Goal: Task Accomplishment & Management: Manage account settings

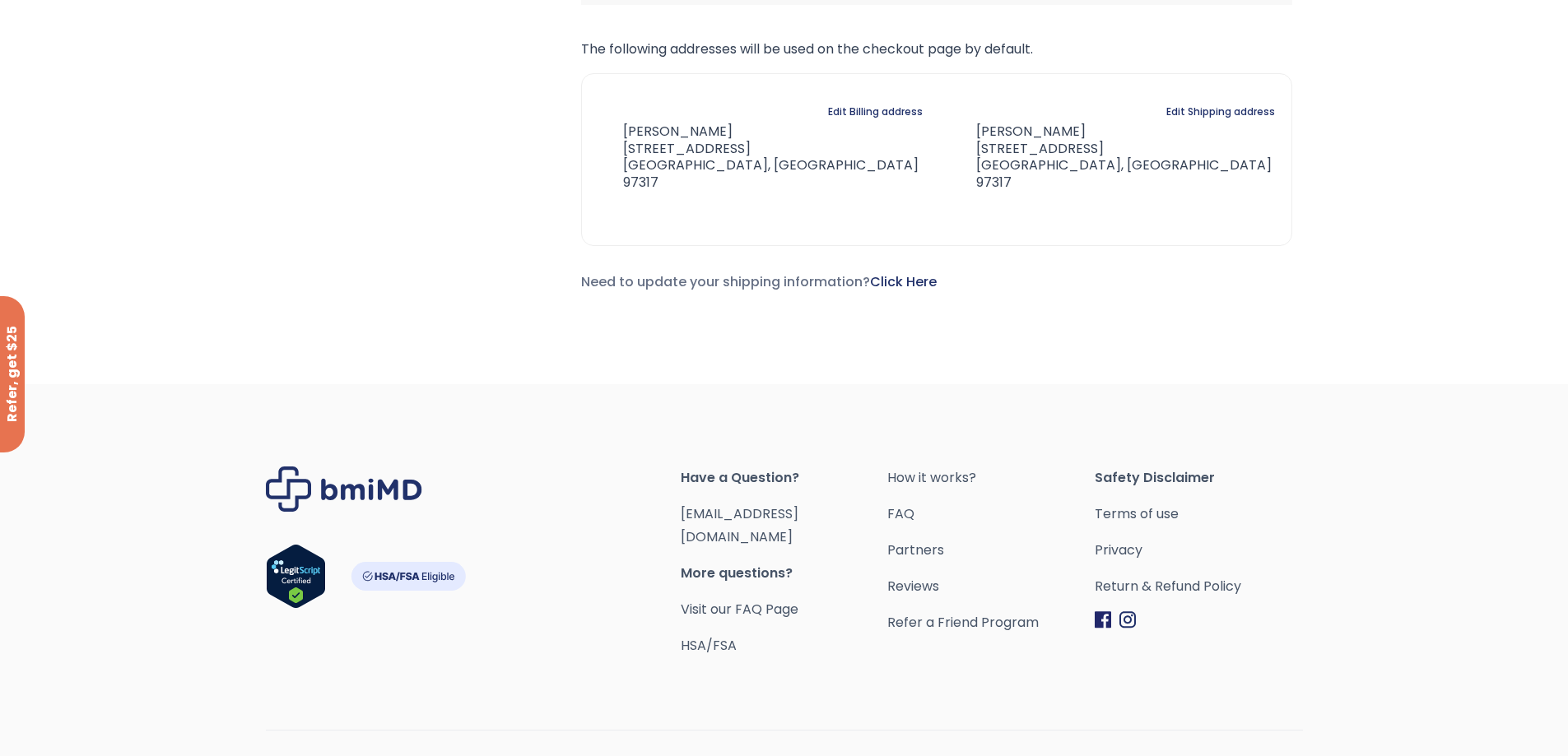
scroll to position [470, 0]
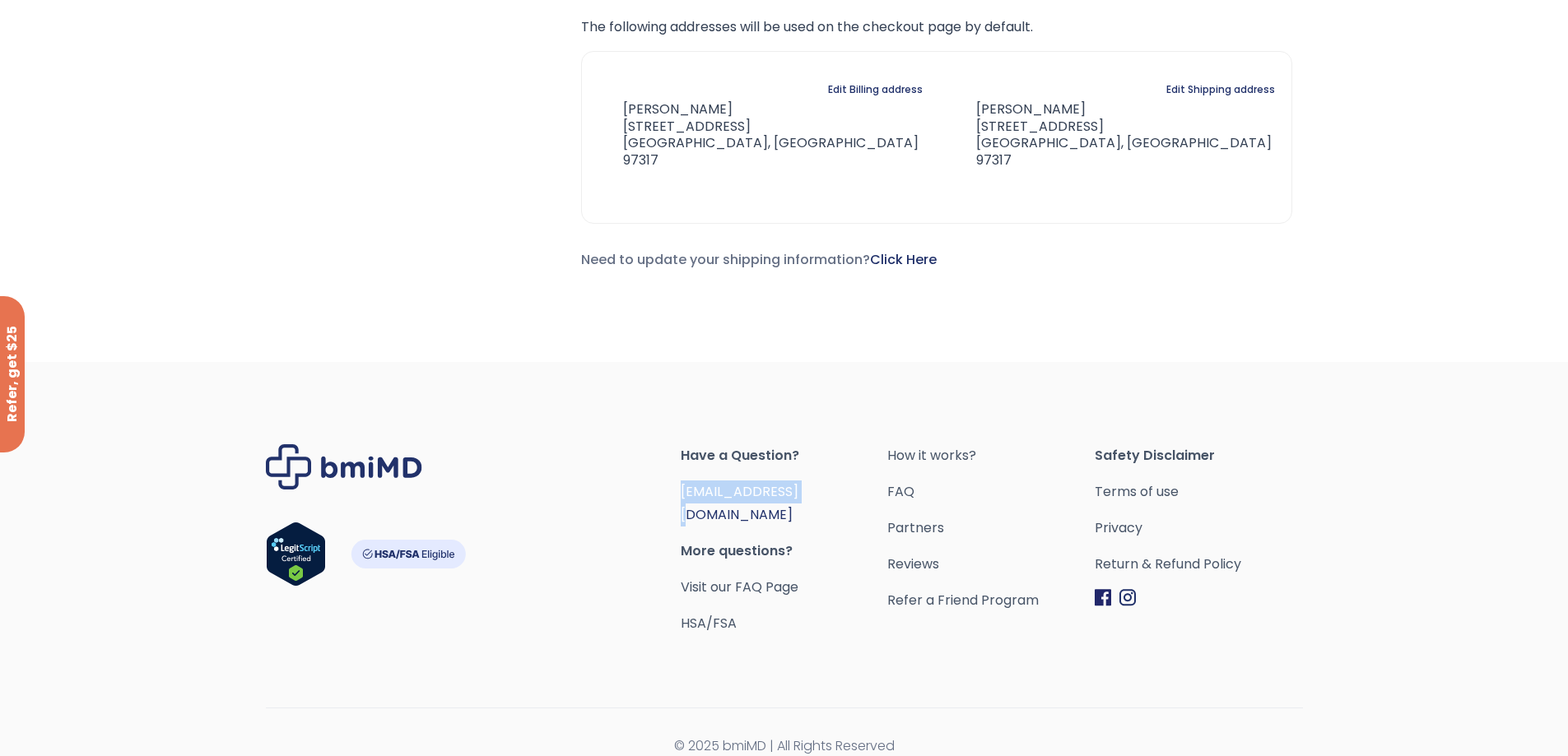
drag, startPoint x: 832, startPoint y: 492, endPoint x: 683, endPoint y: 495, distance: 149.0
click at [683, 495] on span "[EMAIL_ADDRESS][DOMAIN_NAME]" at bounding box center [785, 504] width 208 height 46
copy link "[EMAIL_ADDRESS][DOMAIN_NAME]"
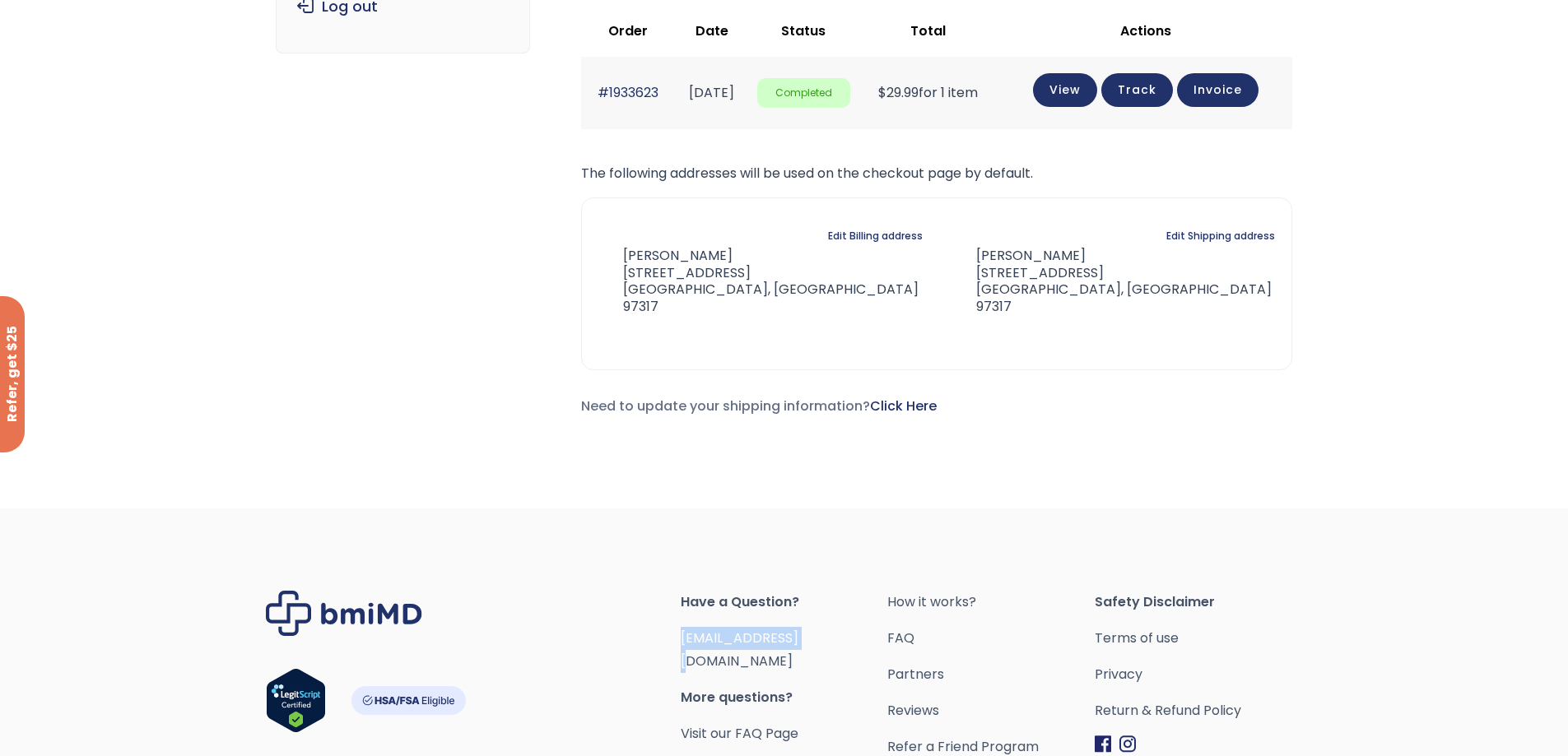
scroll to position [0, 0]
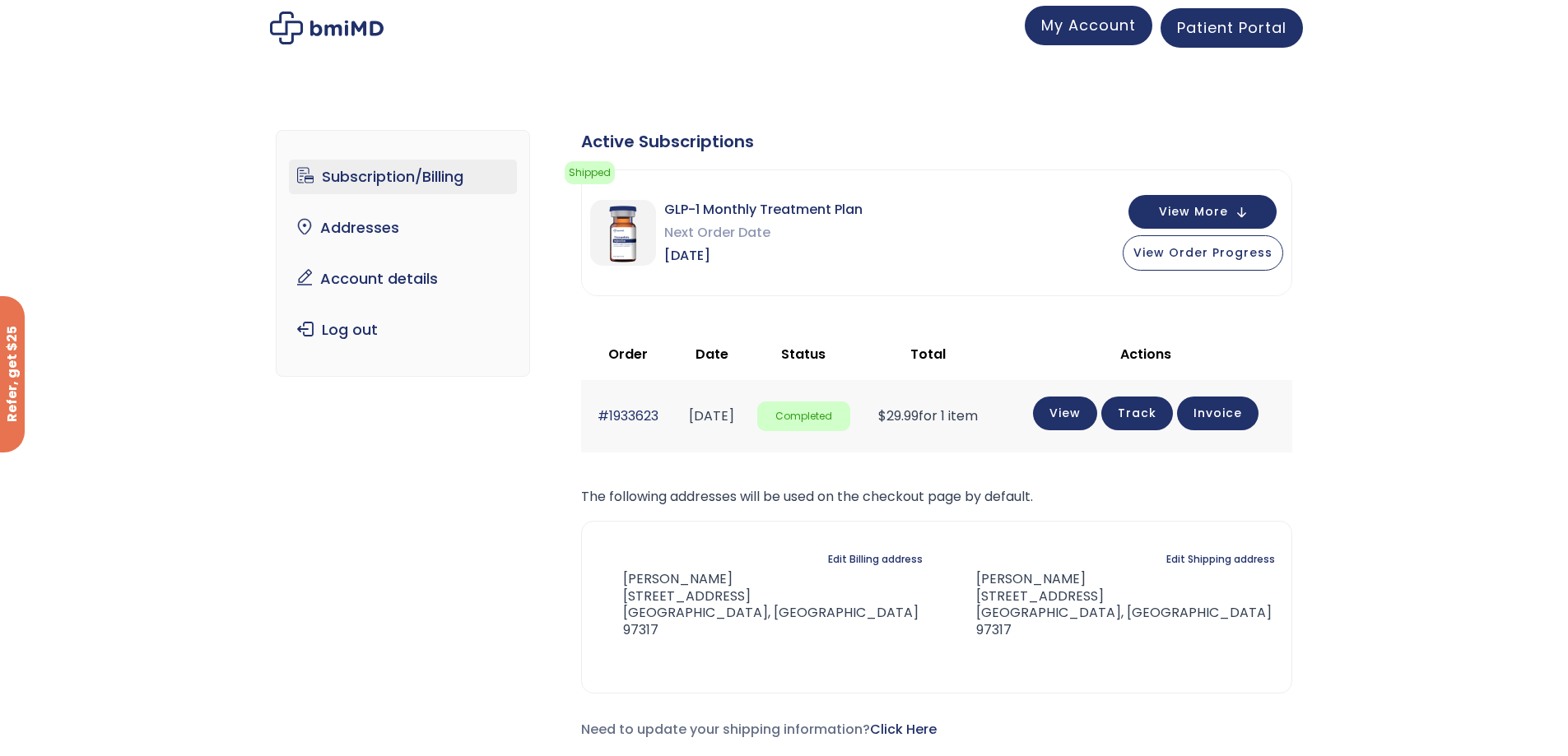
click at [1099, 32] on span "My Account" at bounding box center [1088, 25] width 95 height 20
click at [416, 283] on link "Account details" at bounding box center [403, 278] width 228 height 34
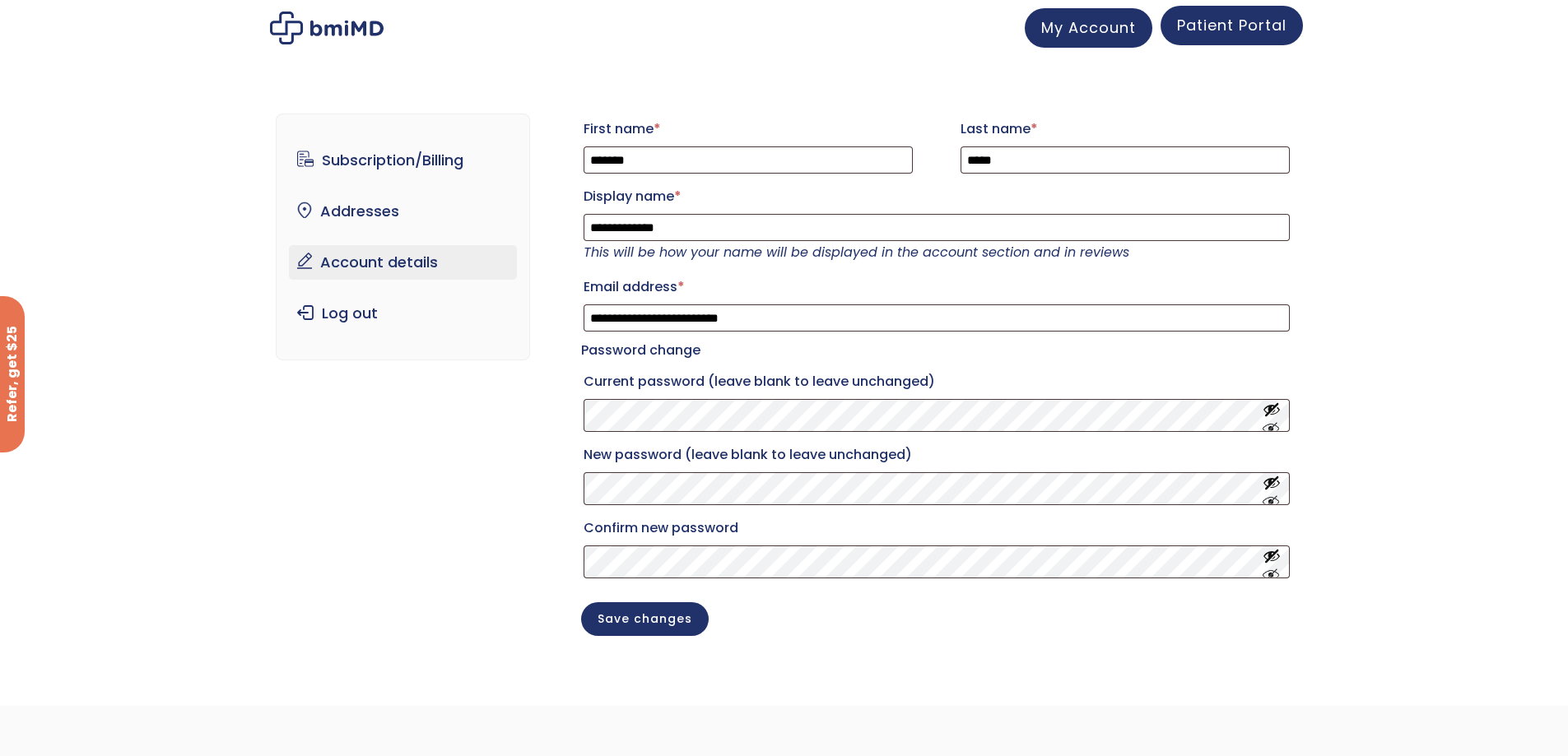
click at [1253, 13] on link "Patient Portal" at bounding box center [1232, 25] width 143 height 40
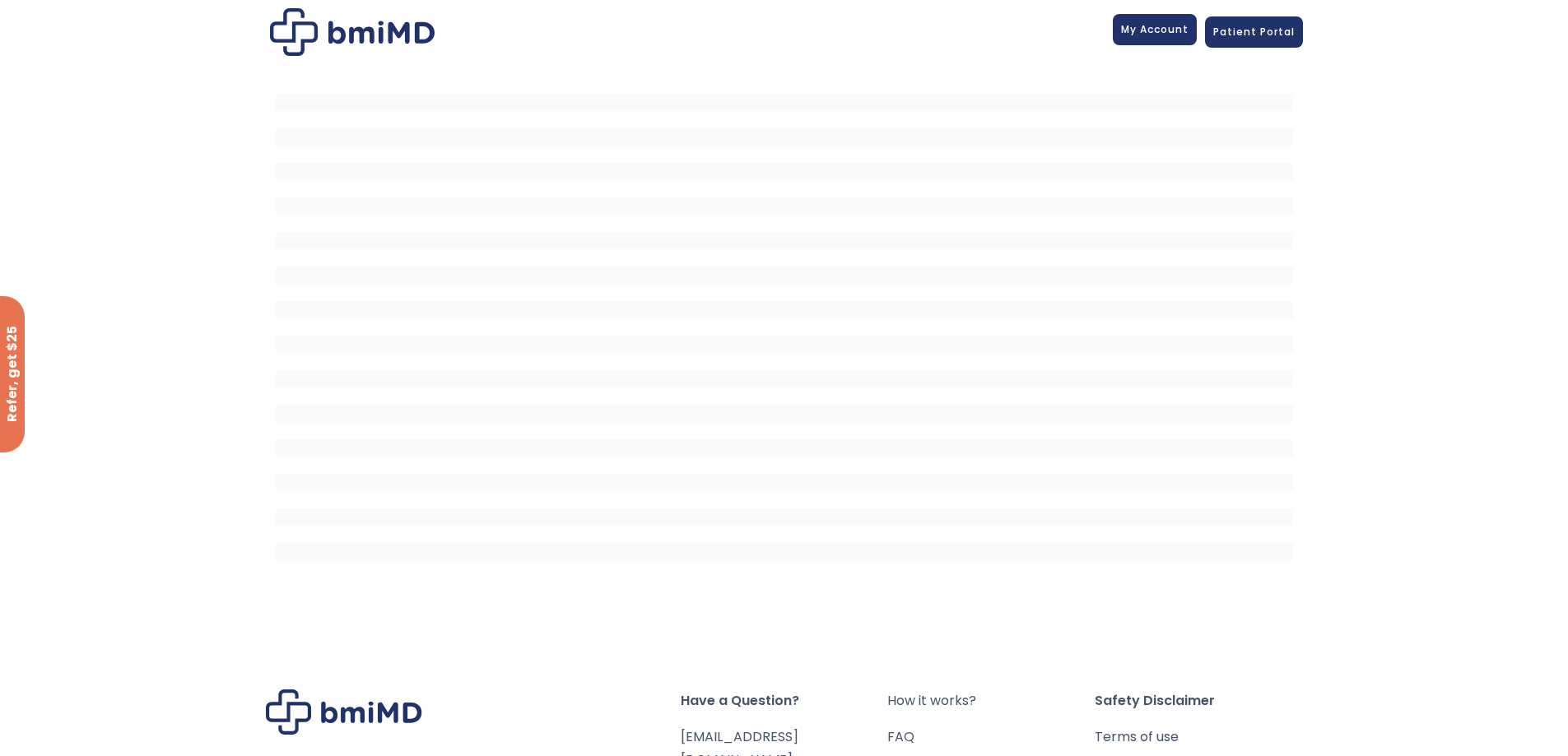
click at [1150, 31] on span "My Account" at bounding box center [1155, 29] width 68 height 14
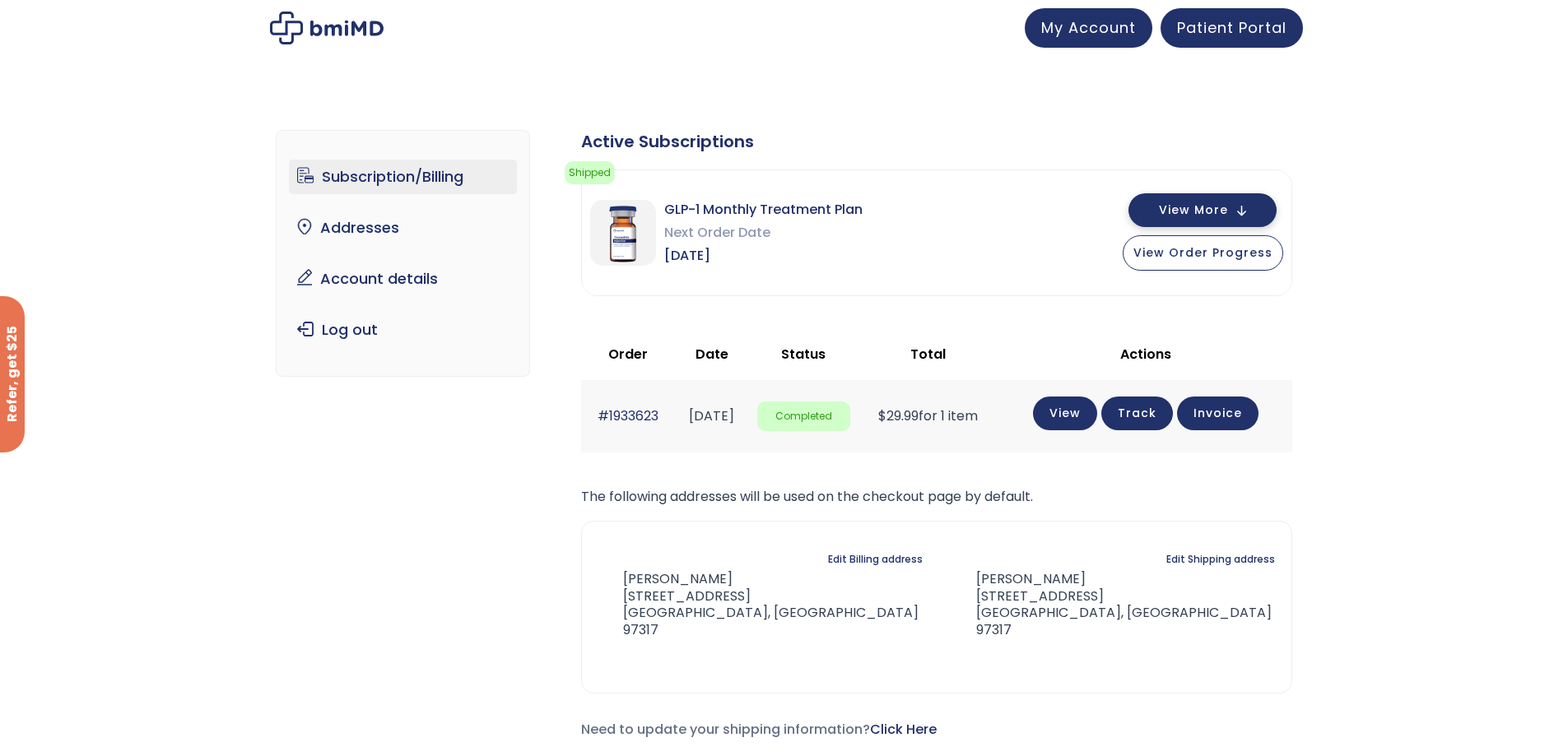
click at [1210, 215] on span "View More" at bounding box center [1193, 211] width 70 height 11
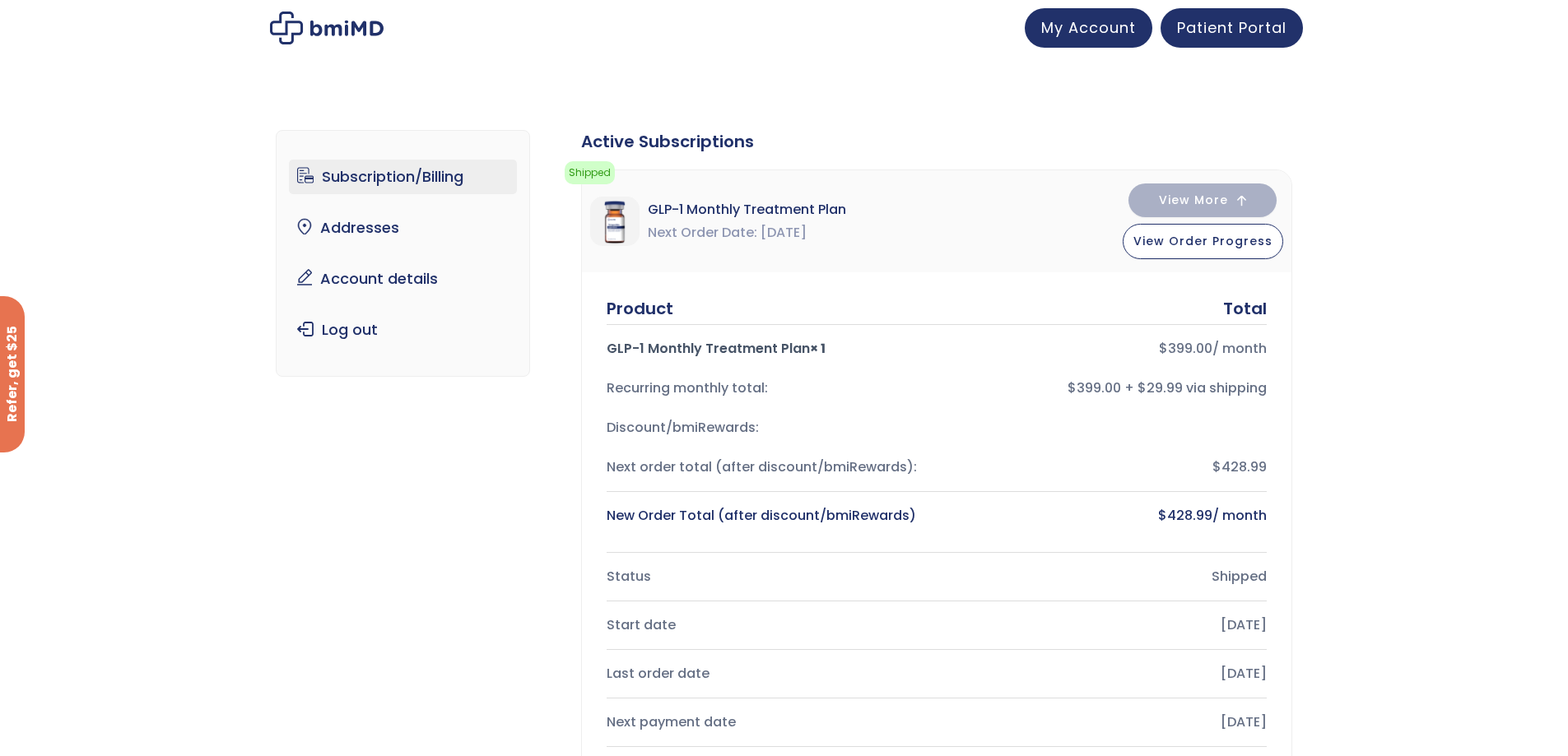
scroll to position [493, 0]
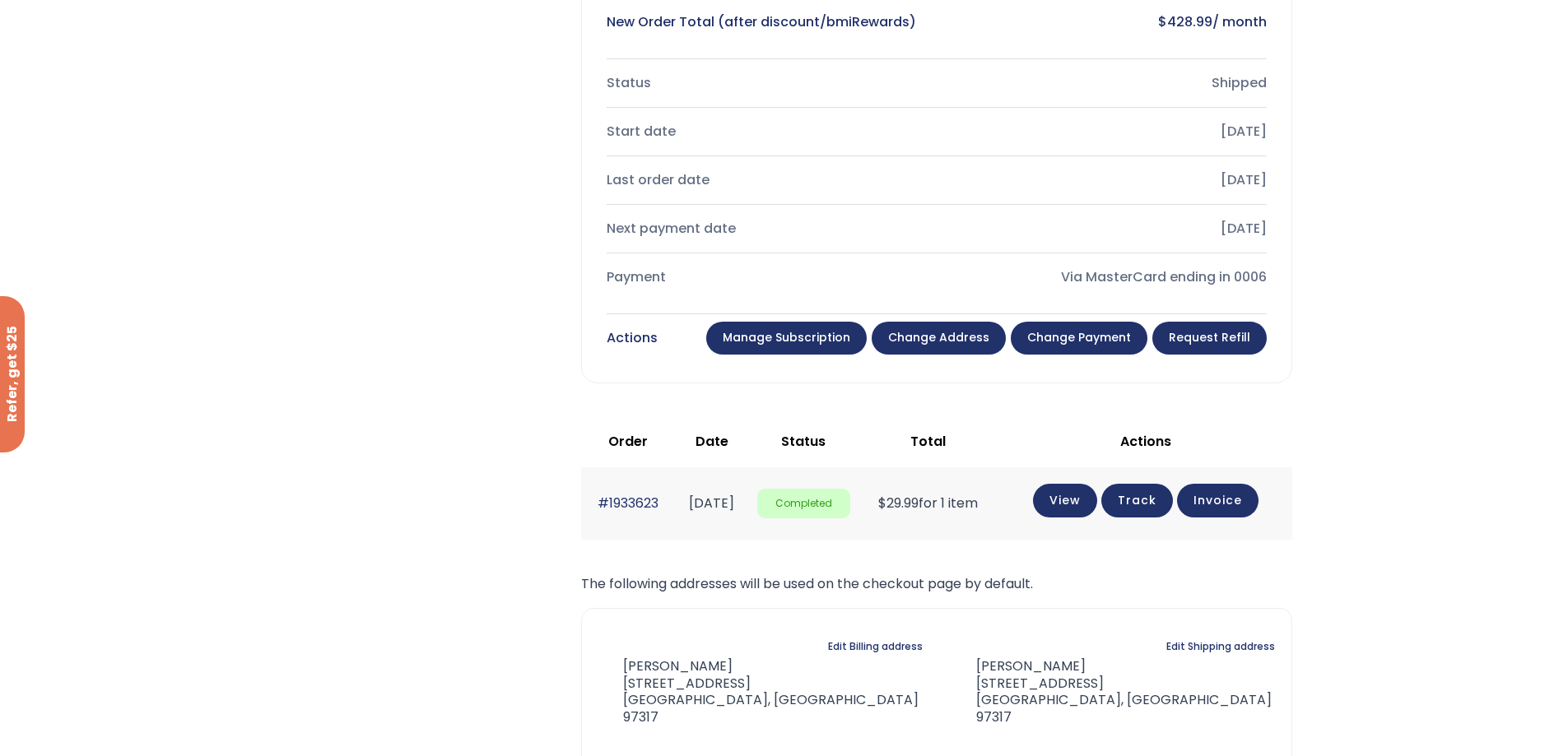
click at [763, 340] on link "Manage Subscription" at bounding box center [786, 338] width 161 height 32
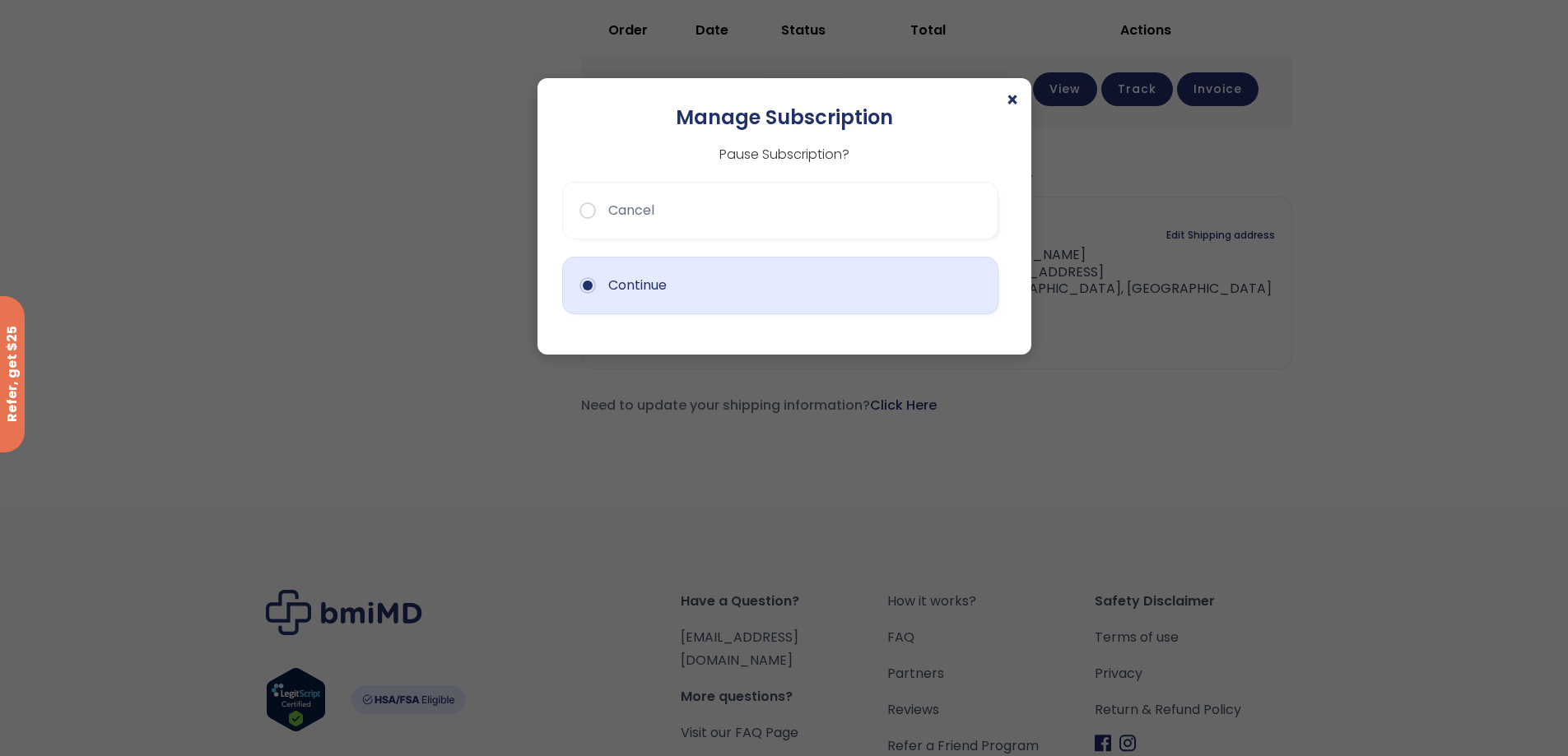
scroll to position [576, 0]
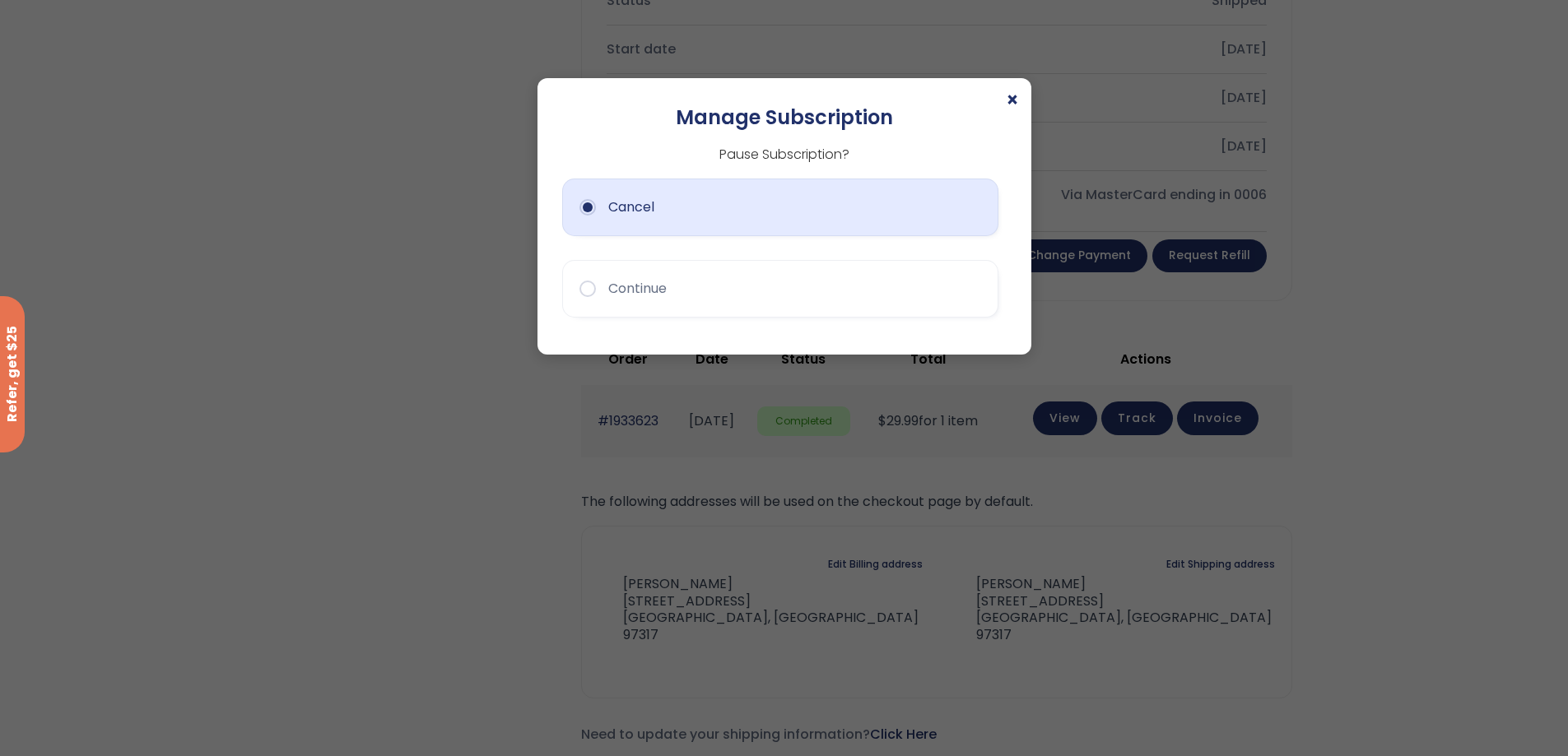
click at [674, 209] on button "Cancel" at bounding box center [780, 208] width 436 height 58
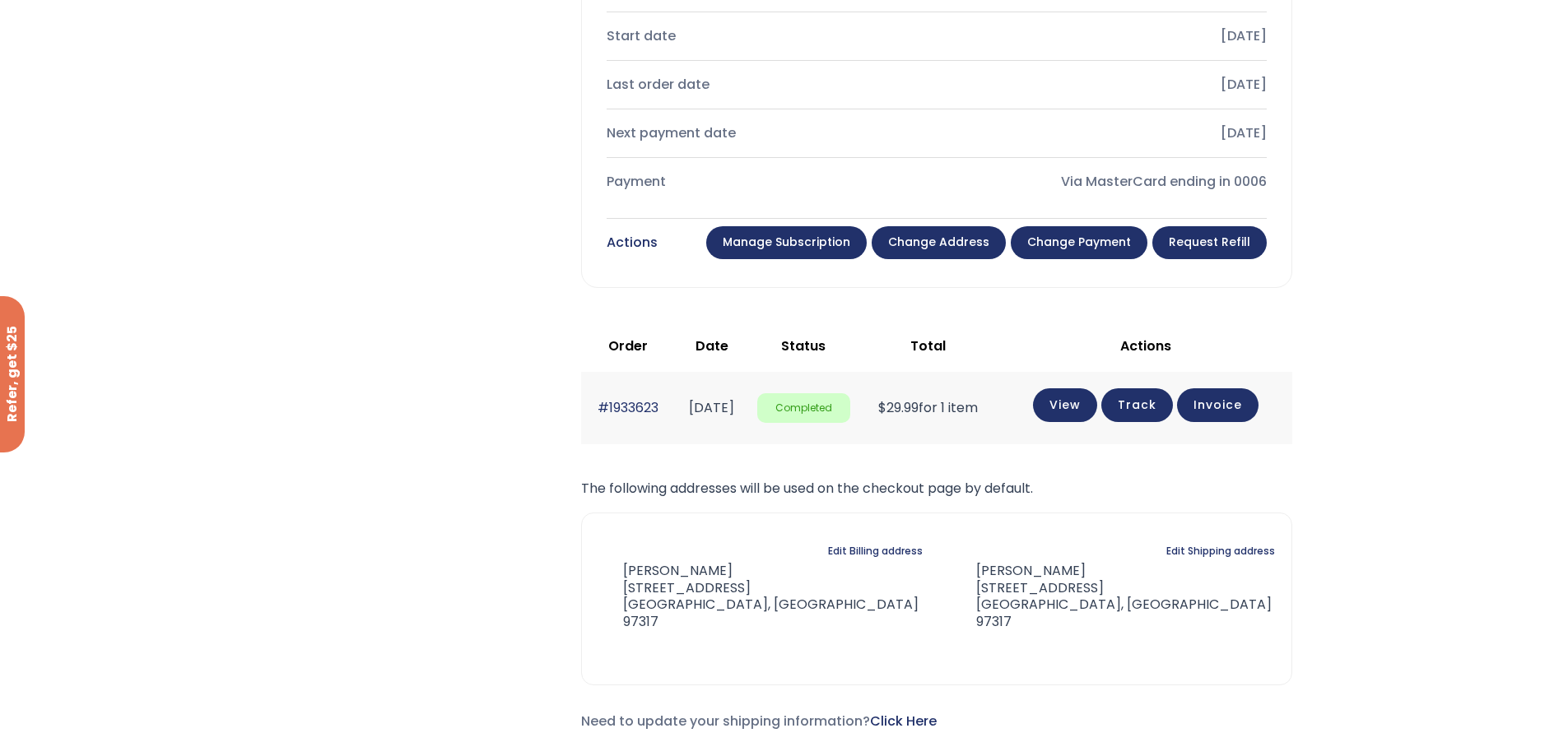
scroll to position [988, 0]
